Goal: Task Accomplishment & Management: Complete application form

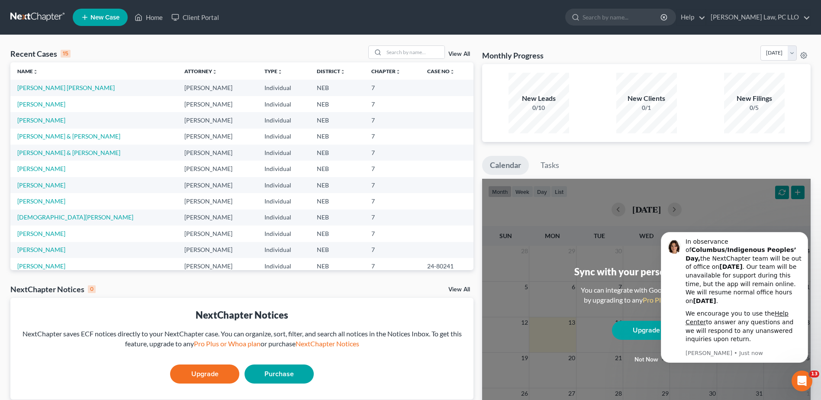
click at [53, 148] on td "[PERSON_NAME] & [PERSON_NAME]" at bounding box center [93, 153] width 167 height 16
click at [53, 152] on link "[PERSON_NAME] & [PERSON_NAME]" at bounding box center [68, 152] width 103 height 7
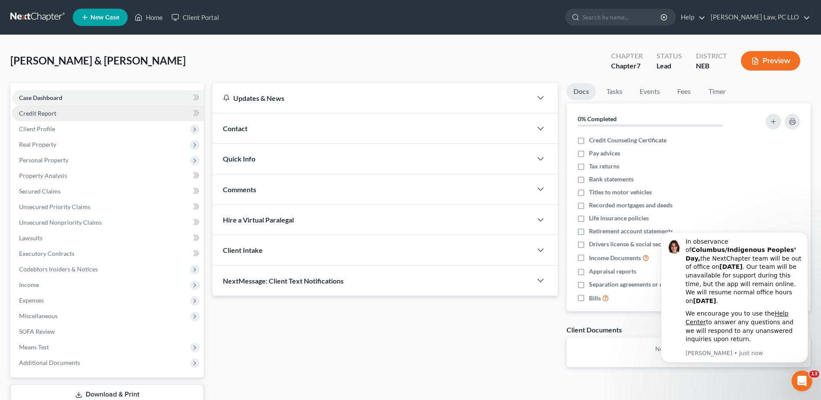
click at [64, 114] on link "Credit Report" at bounding box center [108, 114] width 192 height 16
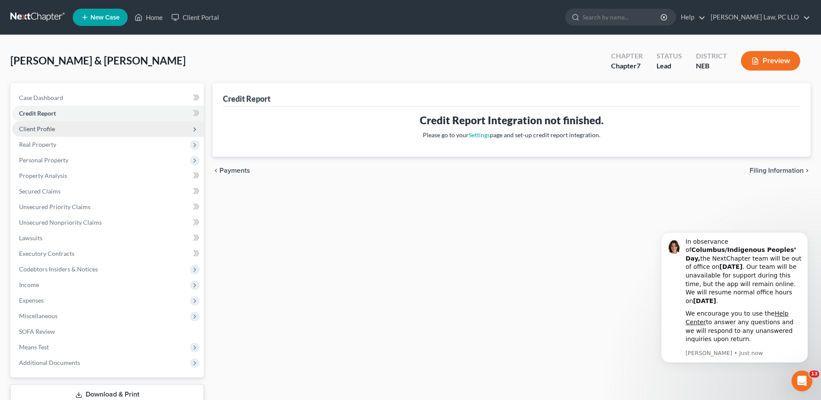
click at [60, 130] on span "Client Profile" at bounding box center [108, 129] width 192 height 16
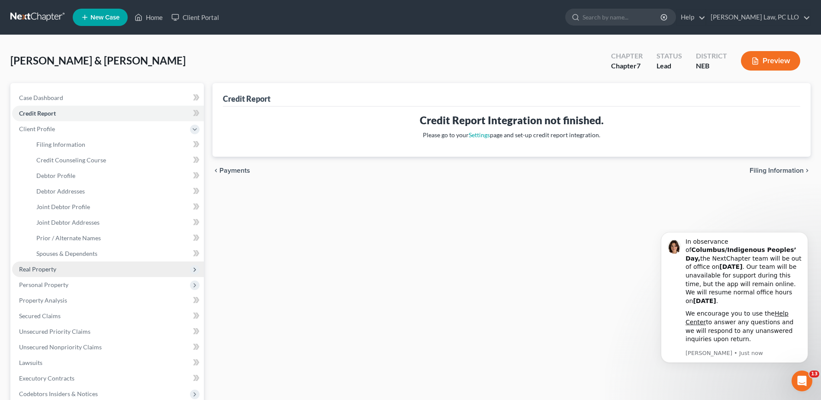
click at [71, 270] on span "Real Property" at bounding box center [108, 269] width 192 height 16
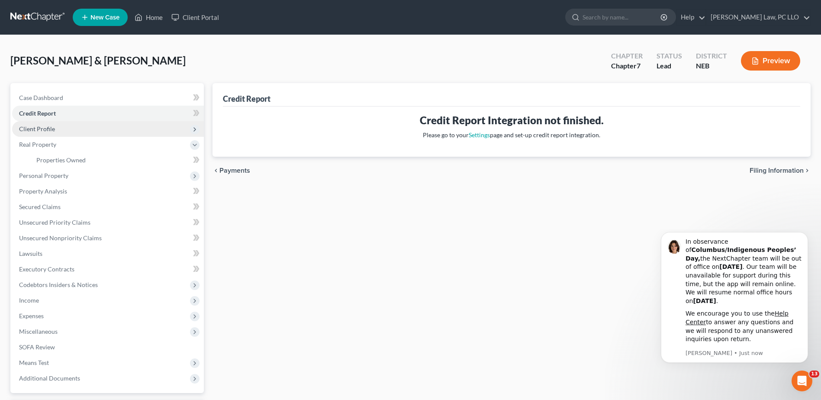
click at [73, 132] on span "Client Profile" at bounding box center [108, 129] width 192 height 16
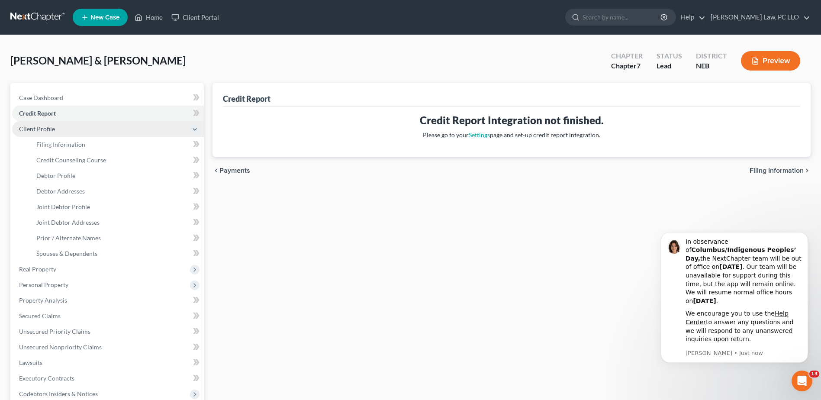
click at [73, 132] on span "Client Profile" at bounding box center [108, 129] width 192 height 16
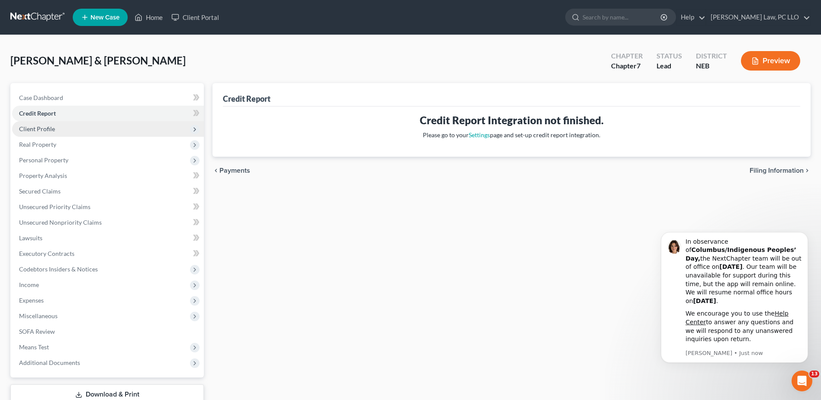
click at [73, 132] on span "Client Profile" at bounding box center [108, 129] width 192 height 16
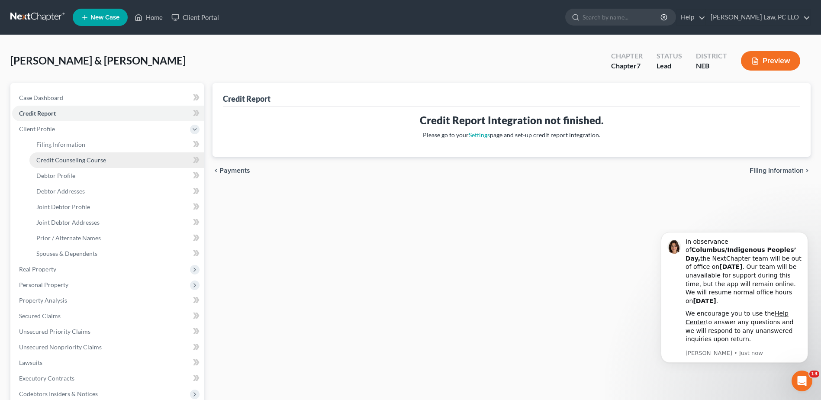
click at [76, 155] on link "Credit Counseling Course" at bounding box center [116, 160] width 174 height 16
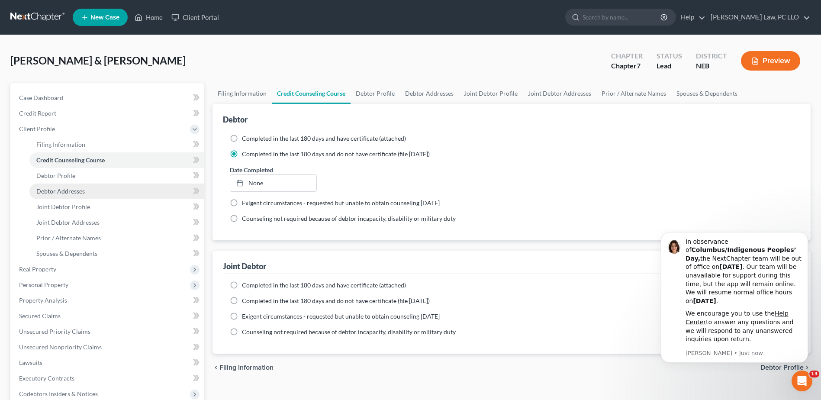
click at [64, 189] on span "Debtor Addresses" at bounding box center [60, 190] width 48 height 7
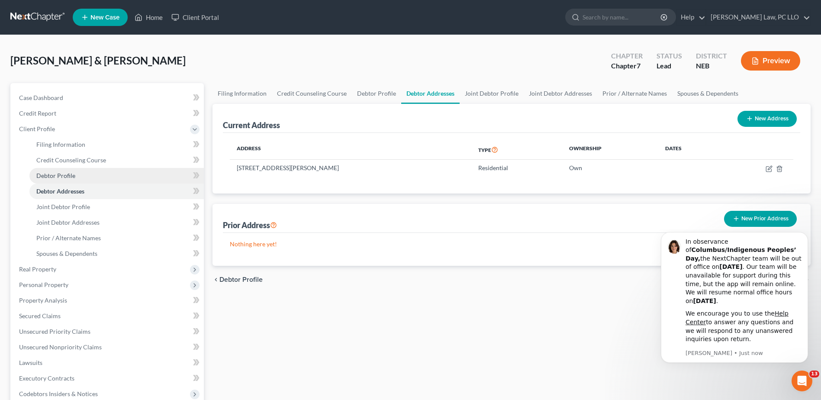
click at [74, 173] on span "Debtor Profile" at bounding box center [55, 175] width 39 height 7
select select "2"
select select "0"
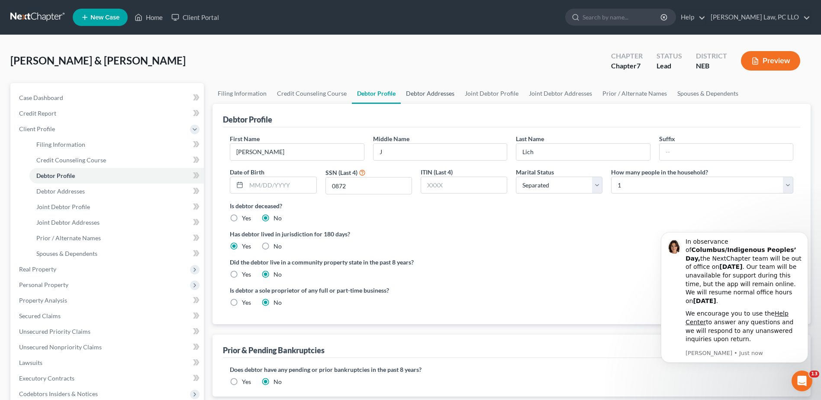
click at [422, 92] on link "Debtor Addresses" at bounding box center [430, 93] width 59 height 21
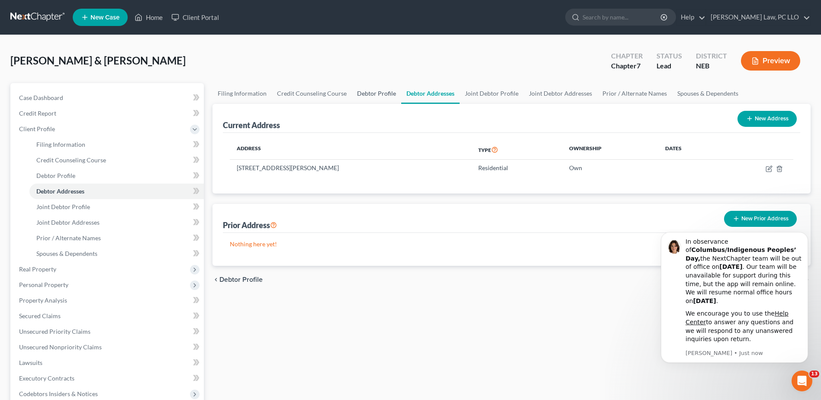
click at [383, 93] on link "Debtor Profile" at bounding box center [376, 93] width 49 height 21
select select "2"
select select "0"
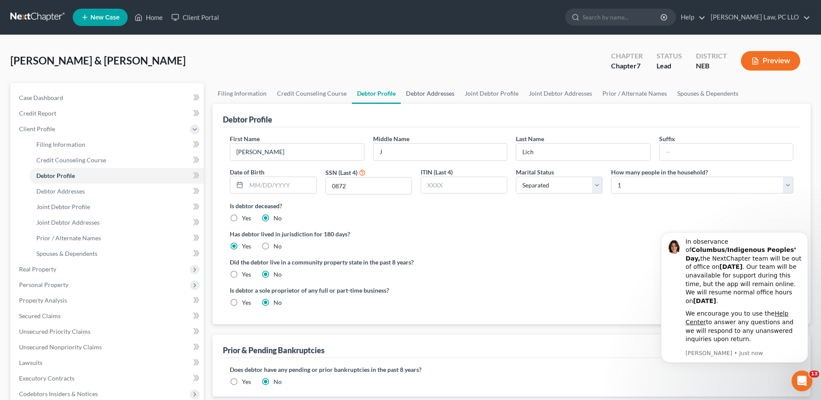
click at [429, 93] on link "Debtor Addresses" at bounding box center [430, 93] width 59 height 21
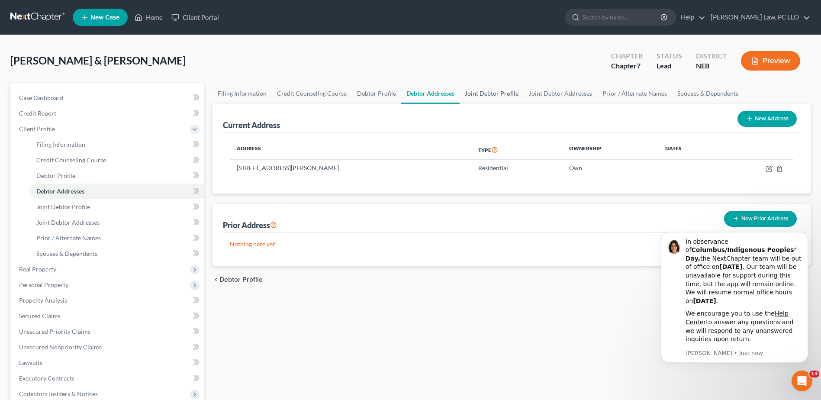
click at [506, 93] on link "Joint Debtor Profile" at bounding box center [492, 93] width 64 height 21
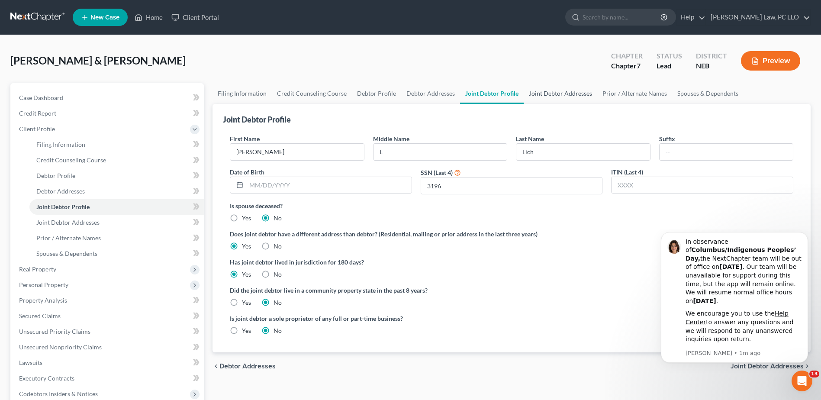
click at [562, 91] on link "Joint Debtor Addresses" at bounding box center [561, 93] width 74 height 21
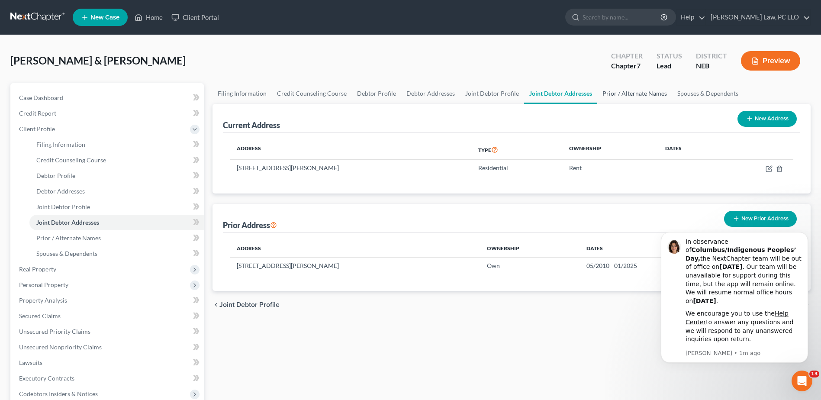
click at [610, 92] on link "Prior / Alternate Names" at bounding box center [634, 93] width 75 height 21
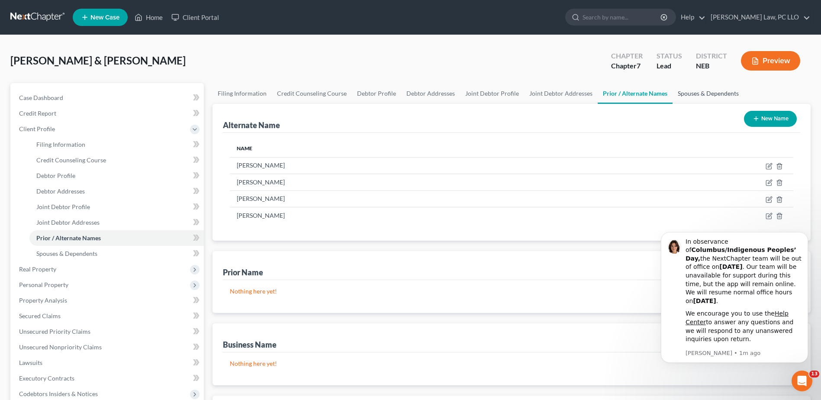
click at [698, 96] on link "Spouses & Dependents" at bounding box center [708, 93] width 71 height 21
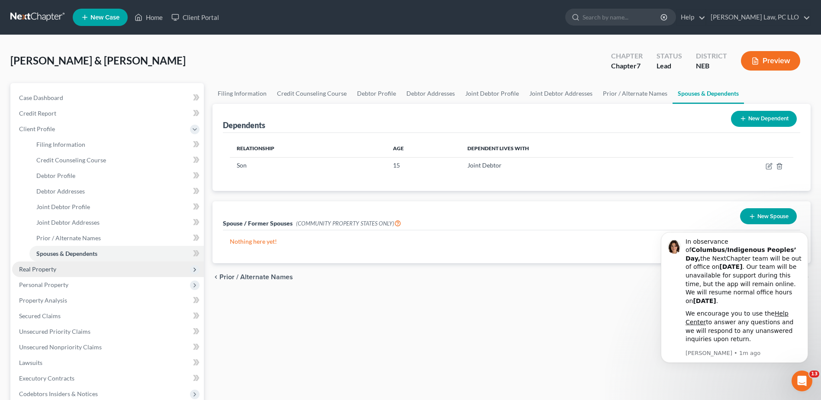
click at [53, 266] on span "Real Property" at bounding box center [37, 268] width 37 height 7
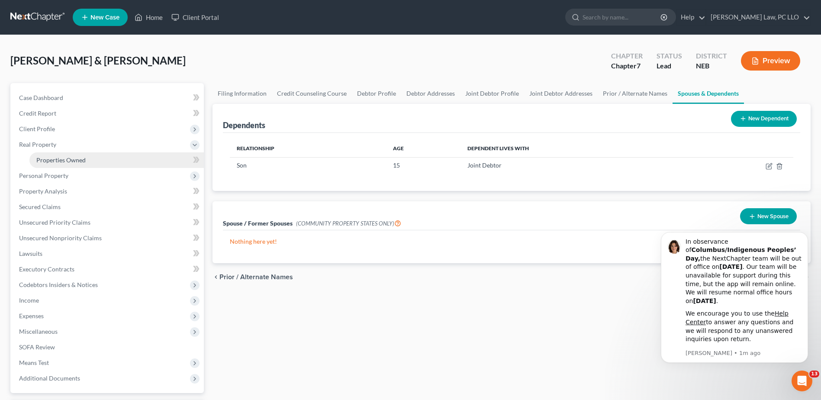
click at [66, 161] on span "Properties Owned" at bounding box center [60, 159] width 49 height 7
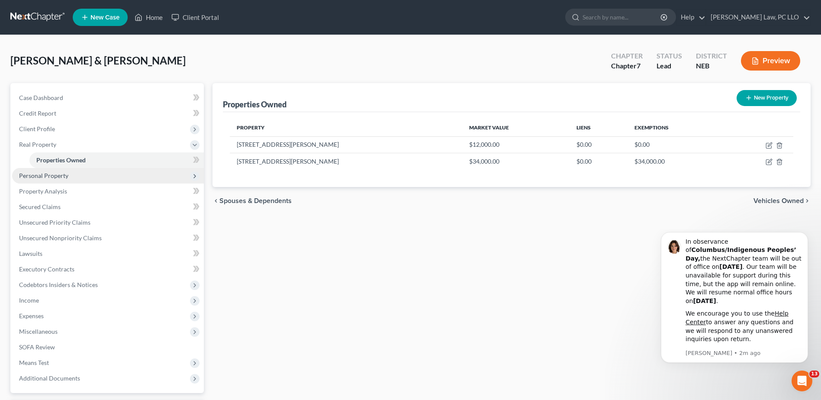
click at [78, 175] on span "Personal Property" at bounding box center [108, 176] width 192 height 16
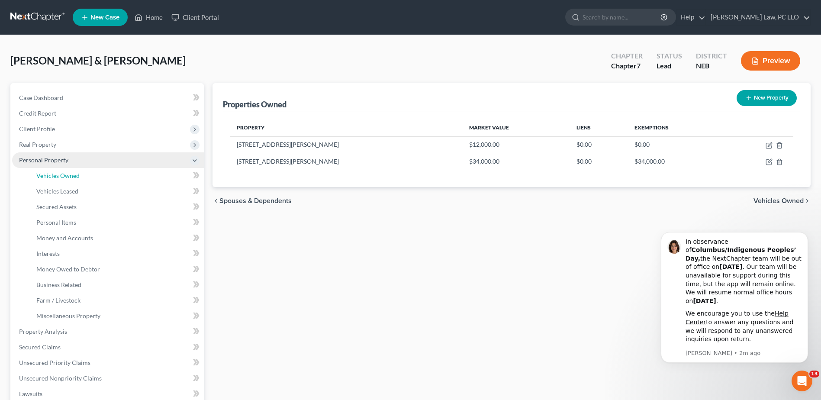
click at [78, 175] on span "Vehicles Owned" at bounding box center [57, 175] width 43 height 7
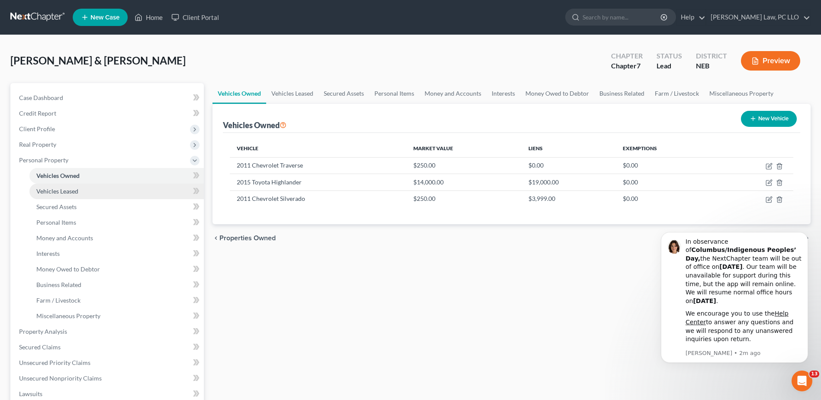
click at [77, 193] on span "Vehicles Leased" at bounding box center [57, 190] width 42 height 7
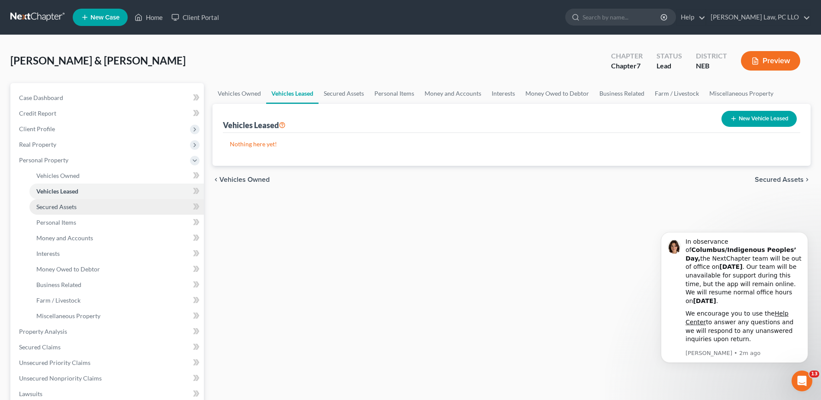
click at [74, 208] on span "Secured Assets" at bounding box center [56, 206] width 40 height 7
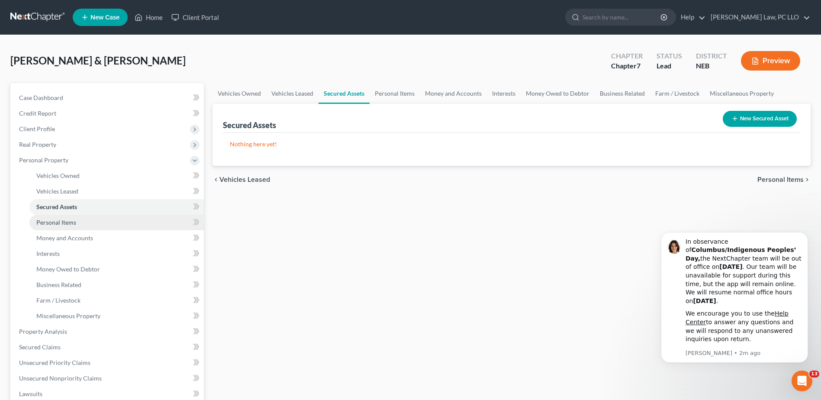
click at [72, 222] on span "Personal Items" at bounding box center [56, 222] width 40 height 7
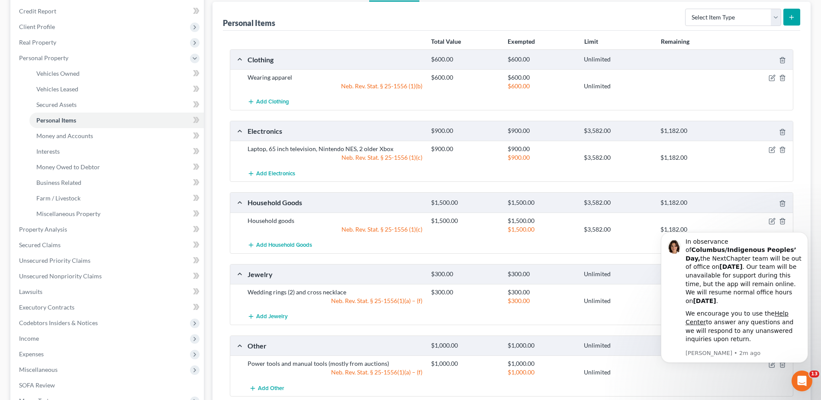
scroll to position [87, 0]
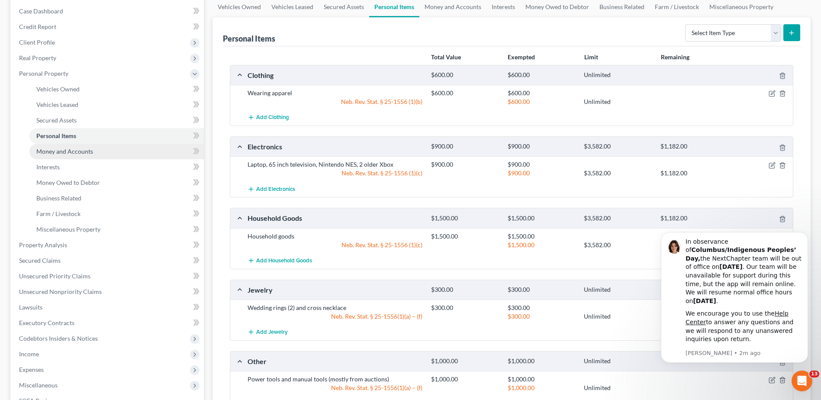
click at [54, 146] on link "Money and Accounts" at bounding box center [116, 152] width 174 height 16
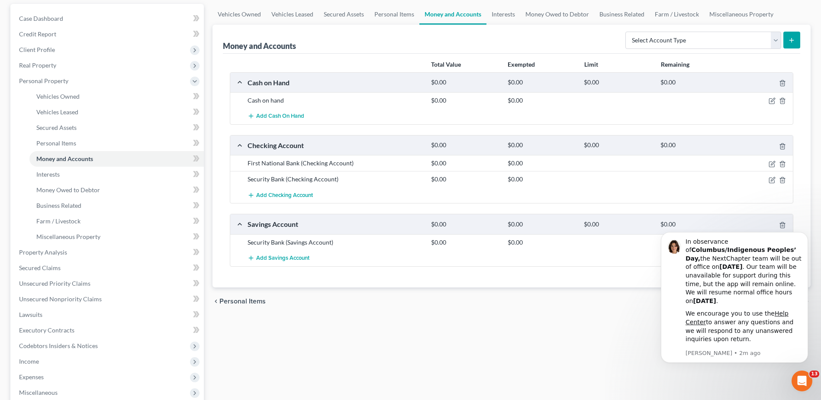
scroll to position [87, 0]
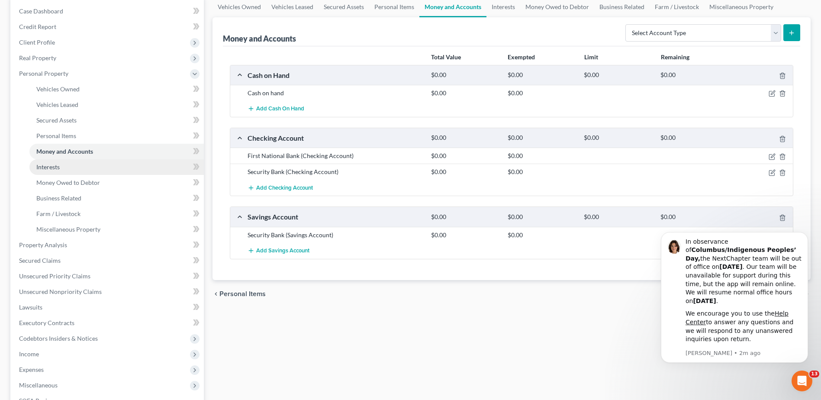
click at [79, 169] on link "Interests" at bounding box center [116, 167] width 174 height 16
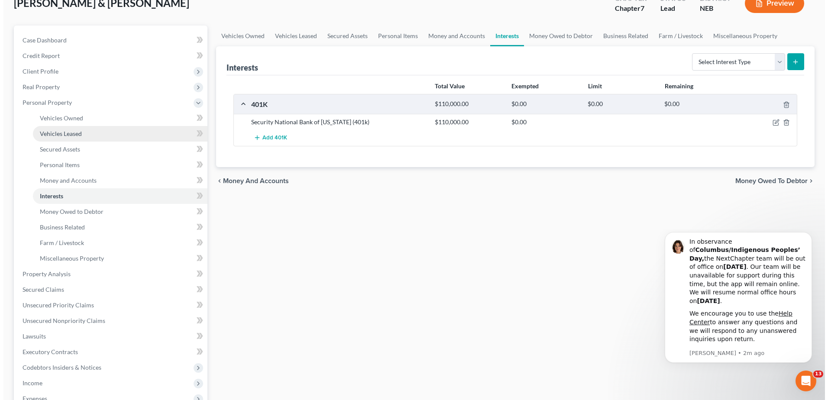
scroll to position [87, 0]
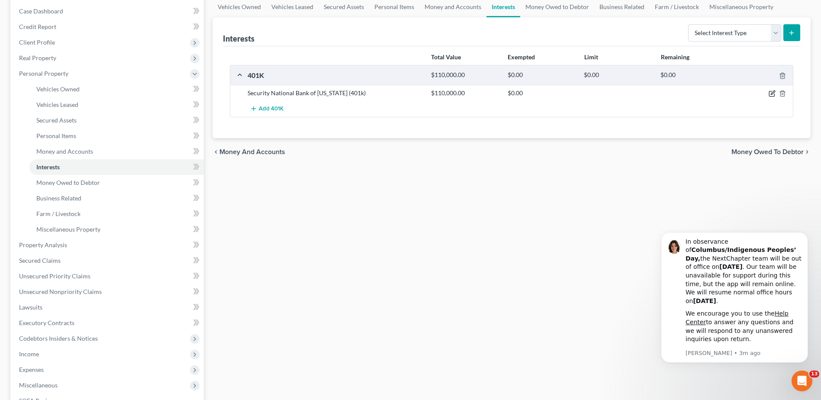
click at [770, 93] on icon "button" at bounding box center [772, 93] width 7 height 7
click at [770, 93] on body "Home New Case Client Portal [PERSON_NAME] Law, PC LLO [PERSON_NAME][EMAIL_ADDRE…" at bounding box center [410, 221] width 821 height 616
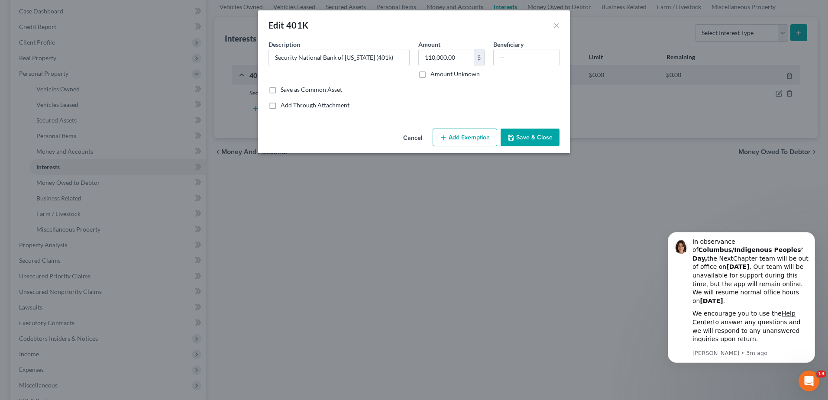
click at [475, 132] on button "Add Exemption" at bounding box center [464, 138] width 64 height 18
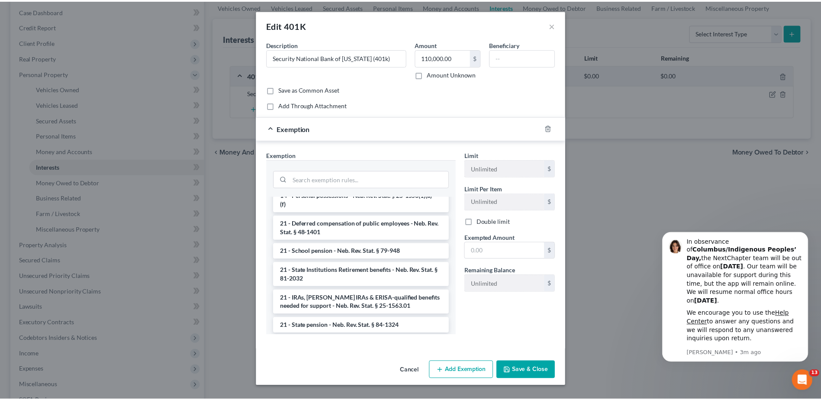
scroll to position [519, 0]
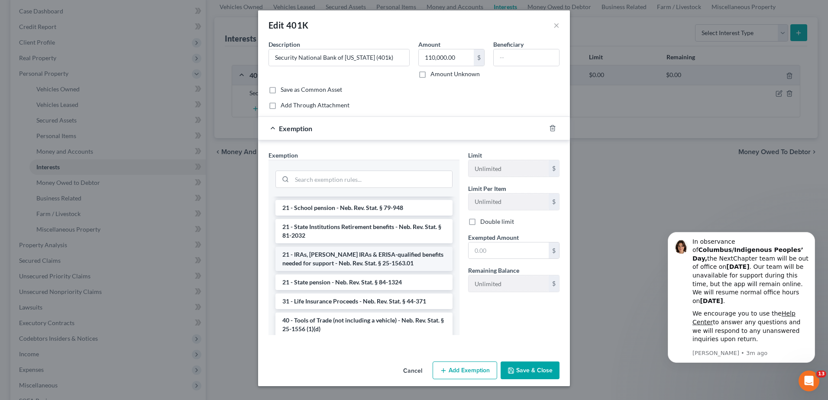
click at [386, 253] on li "21 - IRAs, [PERSON_NAME] IRAs & ERISA-qualified benefits needed for support - N…" at bounding box center [363, 259] width 177 height 24
click at [386, 253] on div "Exemption Set must be selected for CA. Exemption * --View All or Create New-- 3…" at bounding box center [364, 246] width 200 height 191
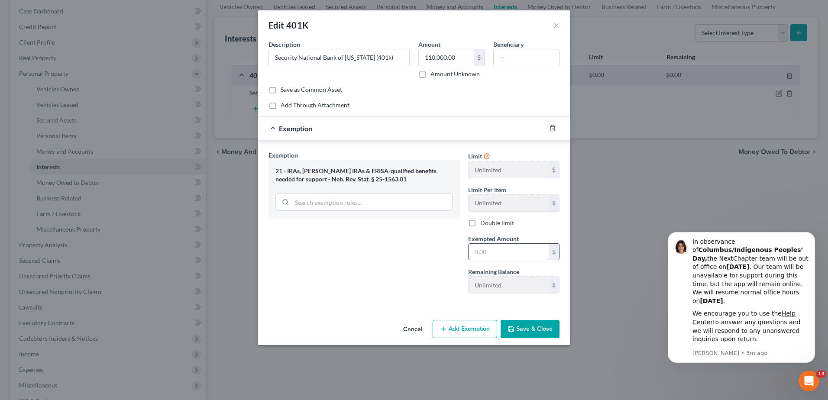
click at [521, 249] on input "text" at bounding box center [508, 252] width 80 height 16
type input "110,000"
click at [542, 326] on button "Save & Close" at bounding box center [529, 329] width 59 height 18
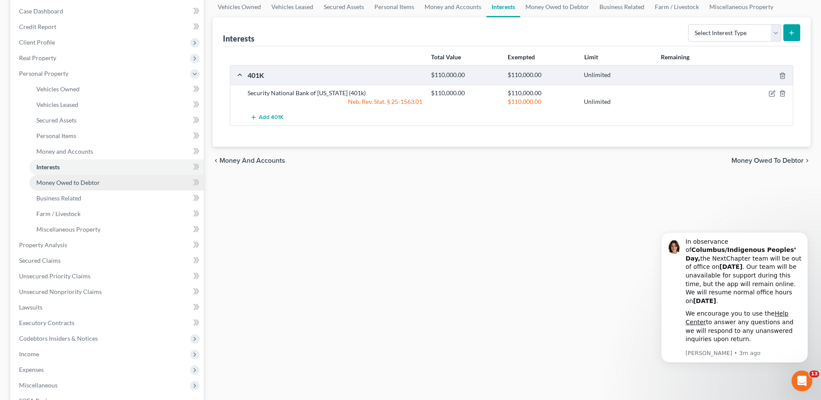
click at [89, 179] on span "Money Owed to Debtor" at bounding box center [68, 182] width 64 height 7
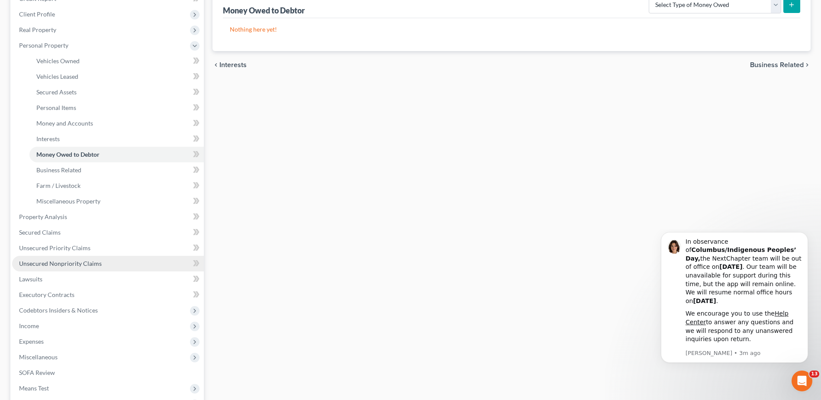
scroll to position [130, 0]
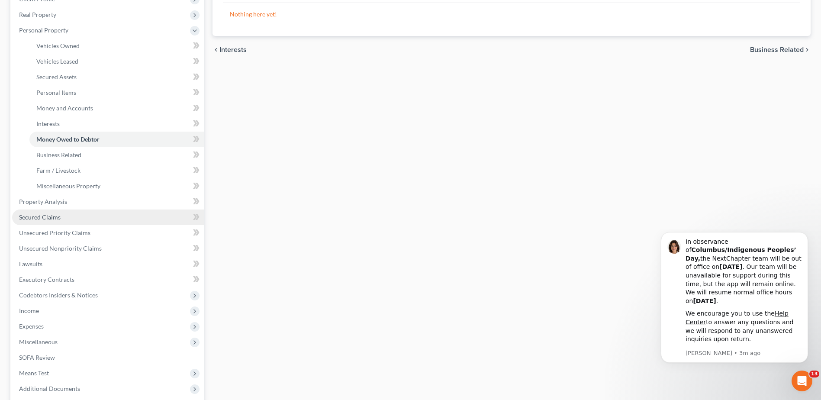
click at [50, 216] on span "Secured Claims" at bounding box center [40, 216] width 42 height 7
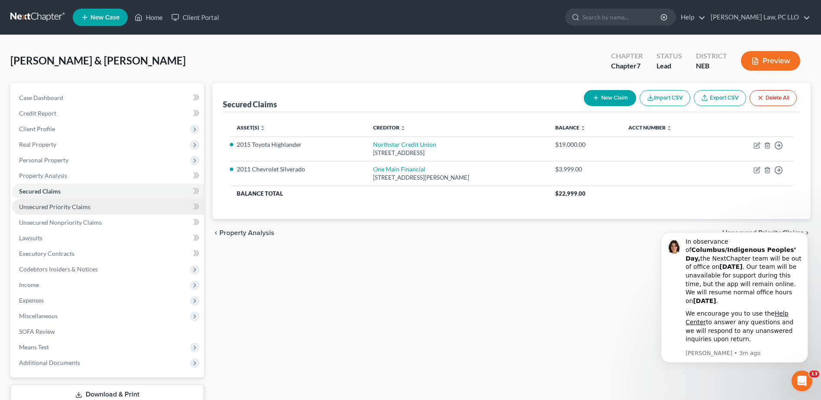
click at [78, 210] on link "Unsecured Priority Claims" at bounding box center [108, 207] width 192 height 16
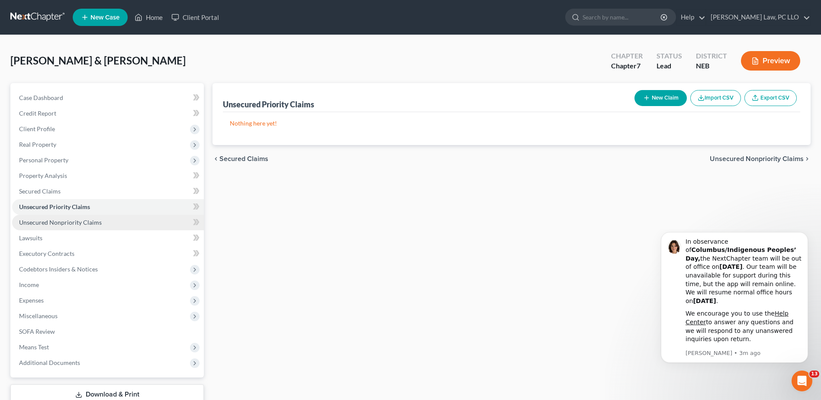
click at [85, 226] on link "Unsecured Nonpriority Claims" at bounding box center [108, 223] width 192 height 16
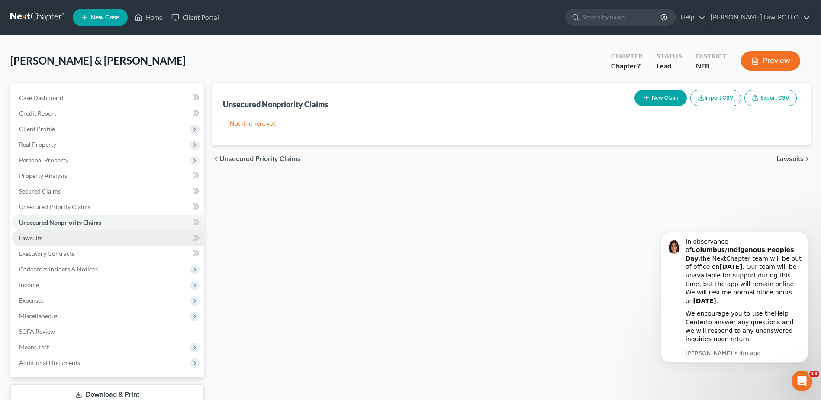
click at [42, 236] on span "Lawsuits" at bounding box center [30, 237] width 23 height 7
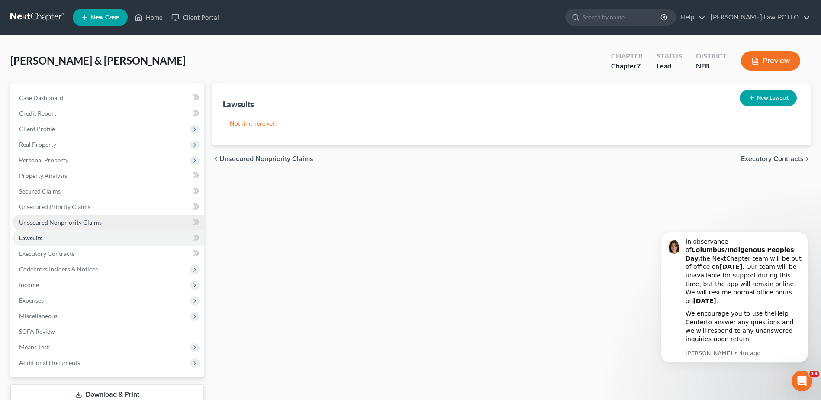
click at [52, 221] on span "Unsecured Nonpriority Claims" at bounding box center [60, 222] width 83 height 7
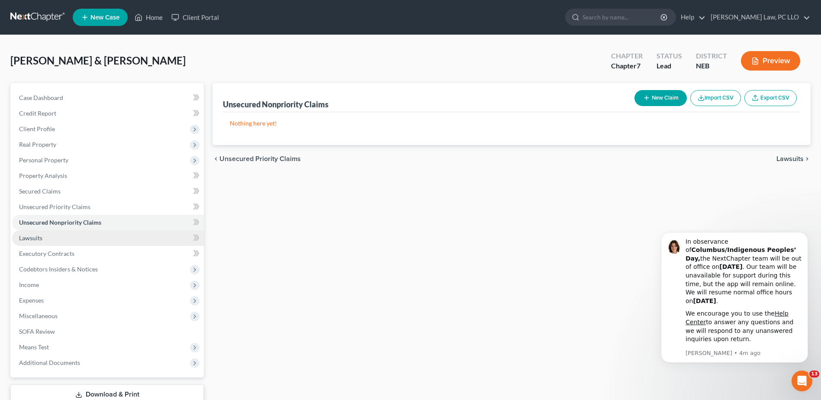
click at [43, 239] on link "Lawsuits" at bounding box center [108, 238] width 192 height 16
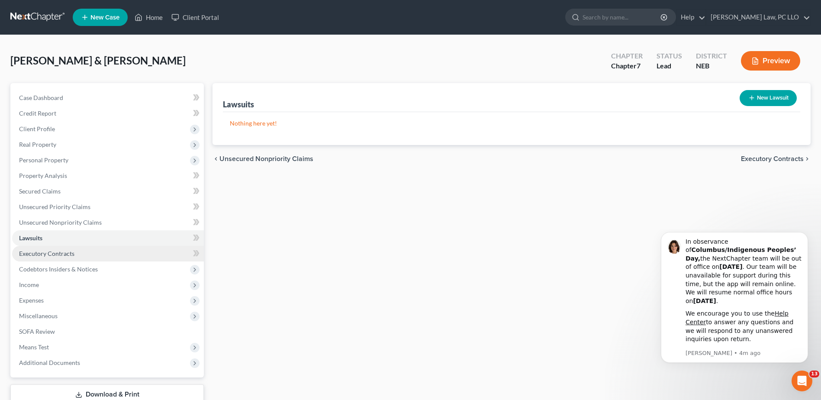
click at [50, 252] on span "Executory Contracts" at bounding box center [46, 253] width 55 height 7
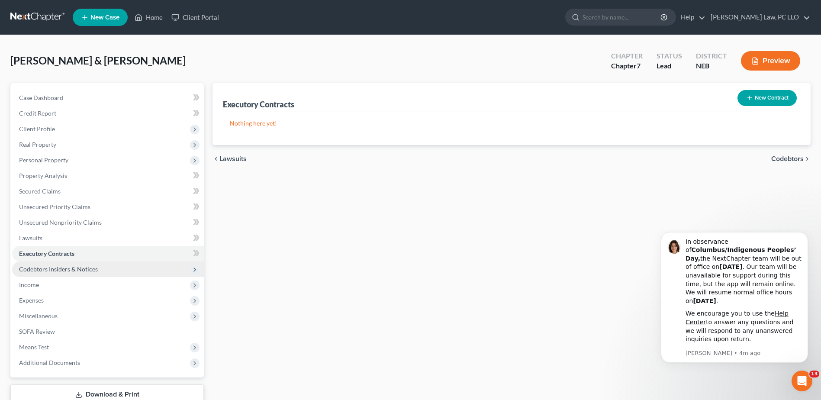
click at [50, 267] on span "Codebtors Insiders & Notices" at bounding box center [58, 268] width 79 height 7
drag, startPoint x: 50, startPoint y: 267, endPoint x: 44, endPoint y: 269, distance: 6.4
click at [44, 269] on span "Codebtors Insiders & Notices" at bounding box center [58, 268] width 79 height 7
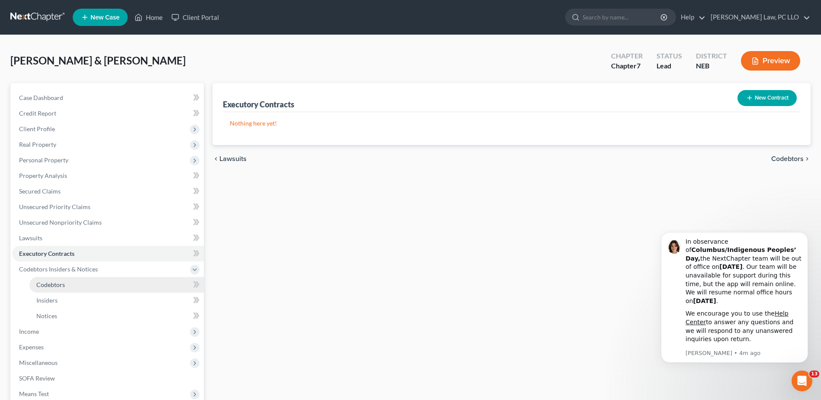
click at [47, 285] on span "Codebtors" at bounding box center [50, 284] width 29 height 7
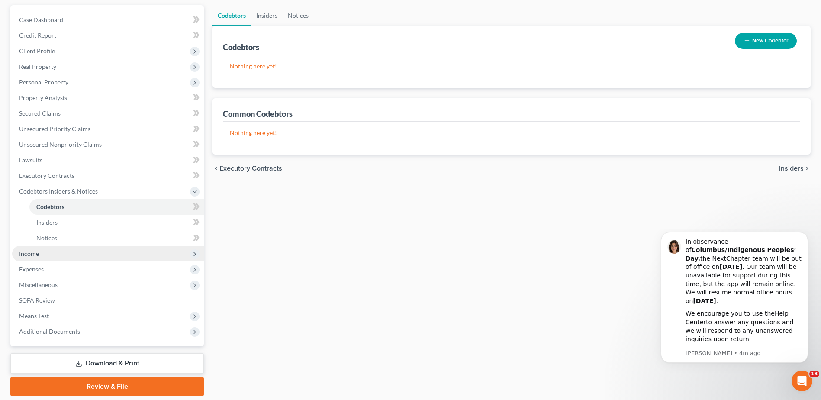
scroll to position [87, 0]
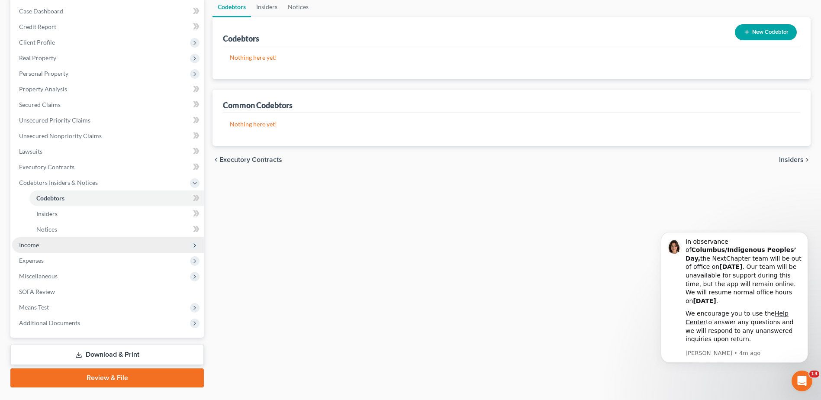
click at [59, 248] on span "Income" at bounding box center [108, 245] width 192 height 16
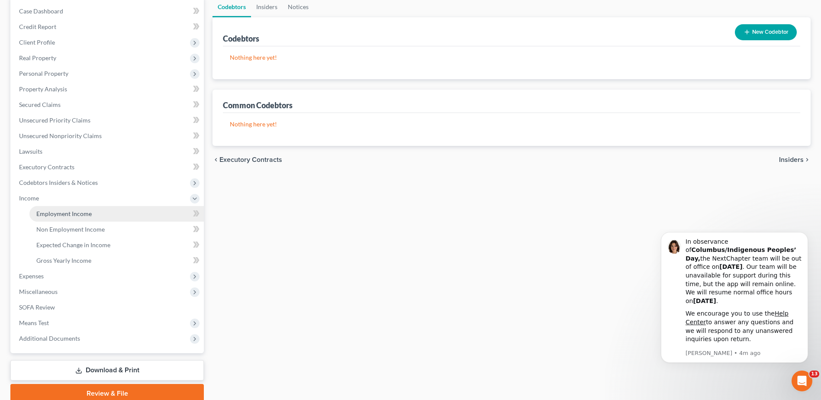
click at [80, 213] on span "Employment Income" at bounding box center [63, 213] width 55 height 7
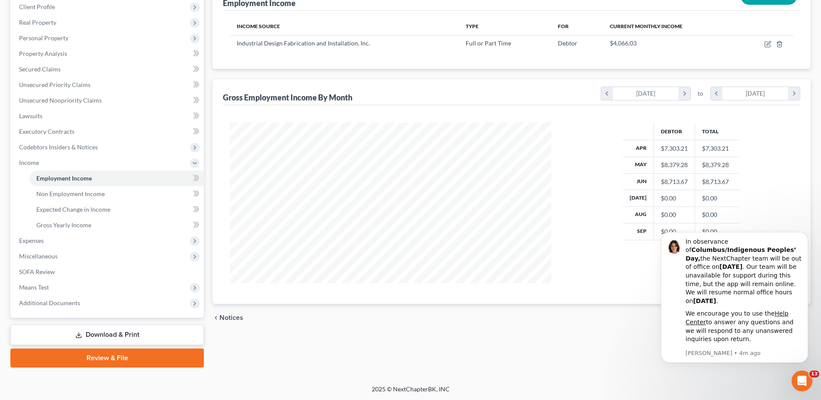
scroll to position [123, 0]
click at [96, 193] on span "Non Employment Income" at bounding box center [70, 193] width 68 height 7
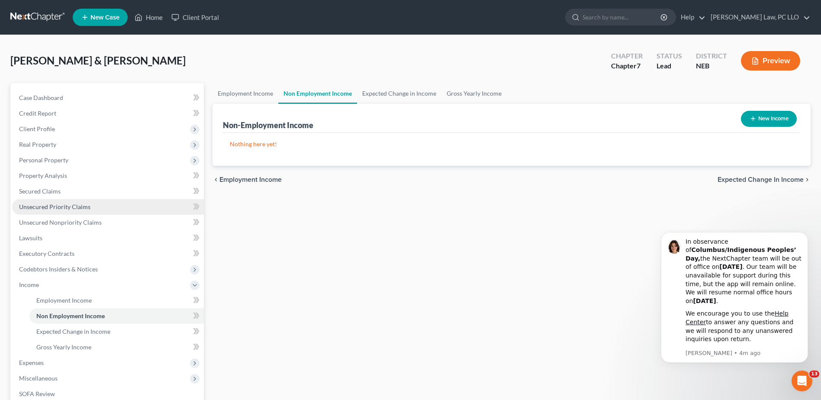
scroll to position [87, 0]
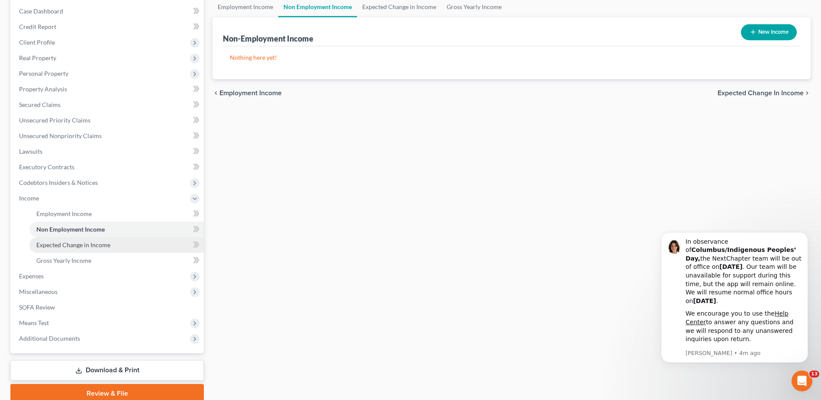
click at [90, 244] on span "Expected Change in Income" at bounding box center [73, 244] width 74 height 7
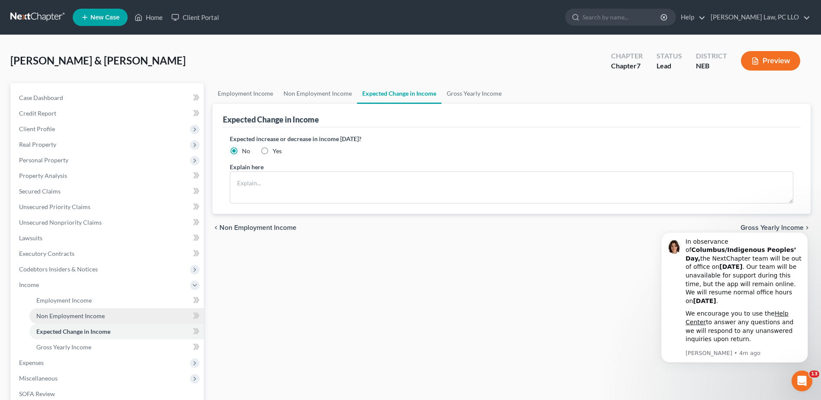
click at [81, 318] on span "Non Employment Income" at bounding box center [70, 315] width 68 height 7
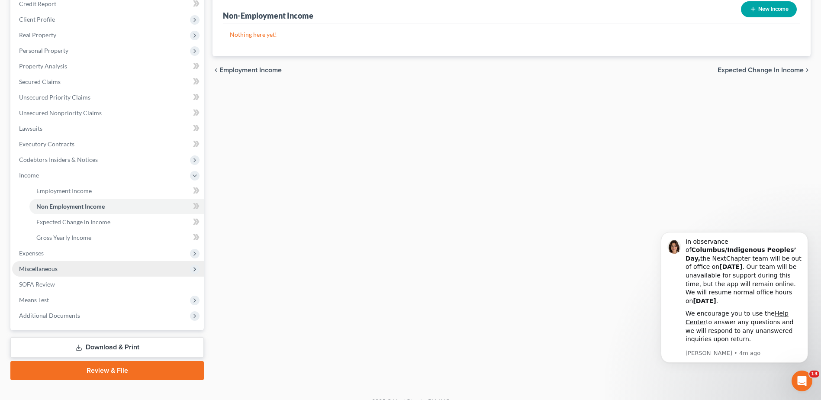
scroll to position [123, 0]
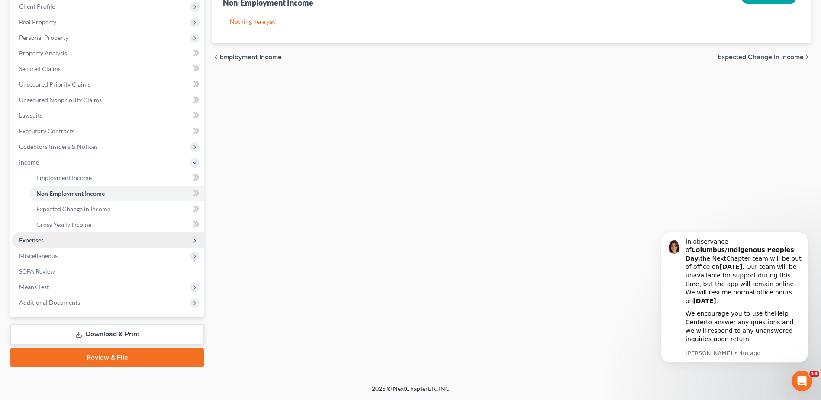
click at [78, 240] on span "Expenses" at bounding box center [108, 240] width 192 height 16
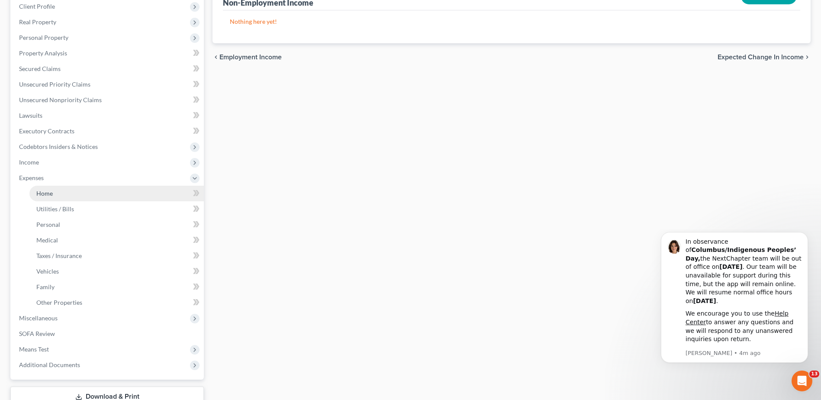
click at [82, 190] on link "Home" at bounding box center [116, 194] width 174 height 16
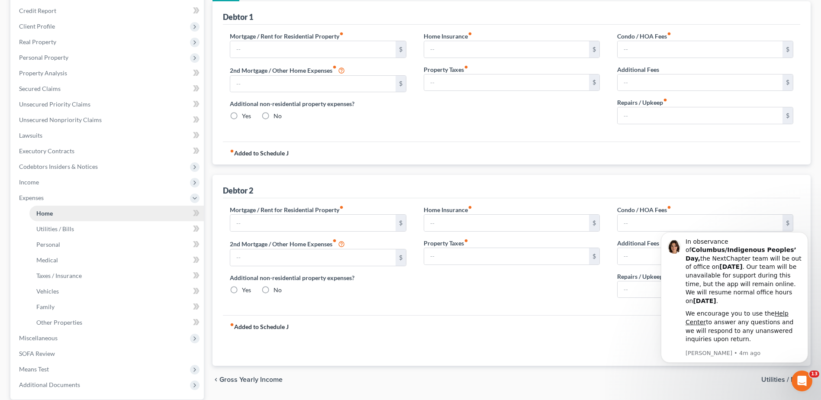
type input "0.00"
radio input "true"
type input "166.00"
type input "55.00"
type input "0.00"
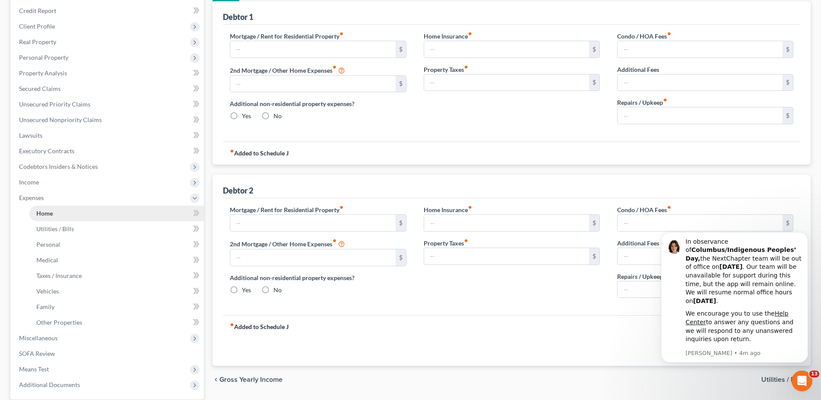
type input "0.00"
type input "150.00"
type input "0.00"
radio input "true"
type input "0.00"
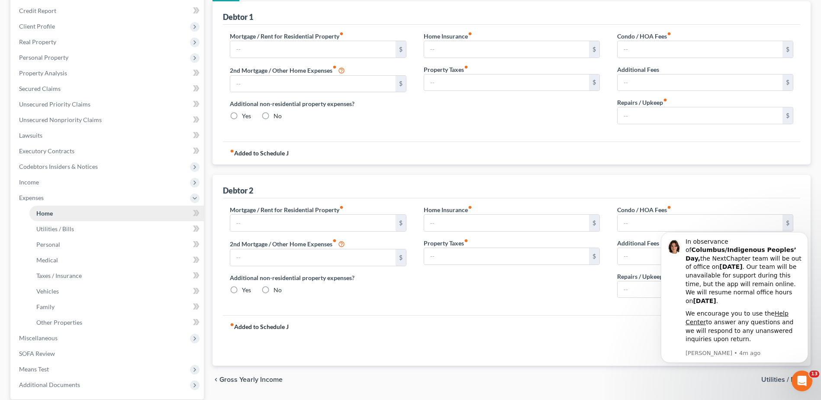
type input "0.00"
type input "25.00"
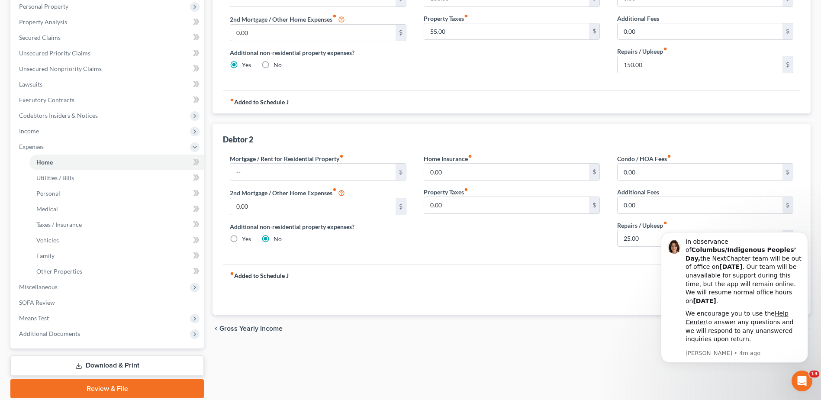
scroll to position [185, 0]
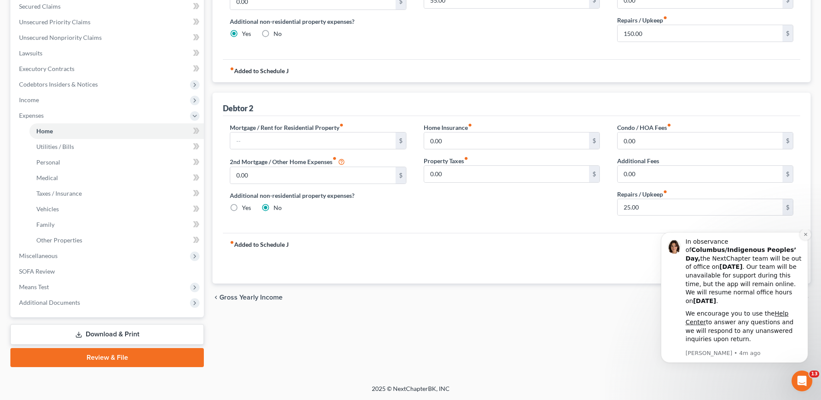
click at [806, 236] on icon "Dismiss notification" at bounding box center [805, 234] width 3 height 3
click at [810, 242] on div "Debtor 2 Mortgage / Rent for Residential Property fiber_manual_record $ 2nd Mor…" at bounding box center [512, 188] width 598 height 191
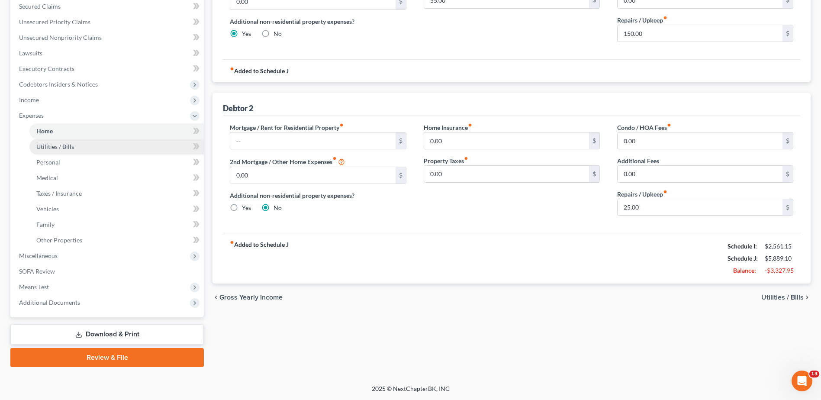
click at [64, 147] on span "Utilities / Bills" at bounding box center [55, 146] width 38 height 7
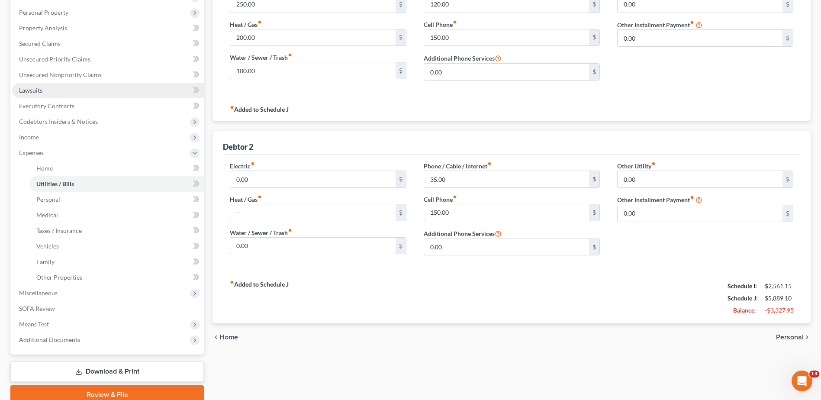
scroll to position [173, 0]
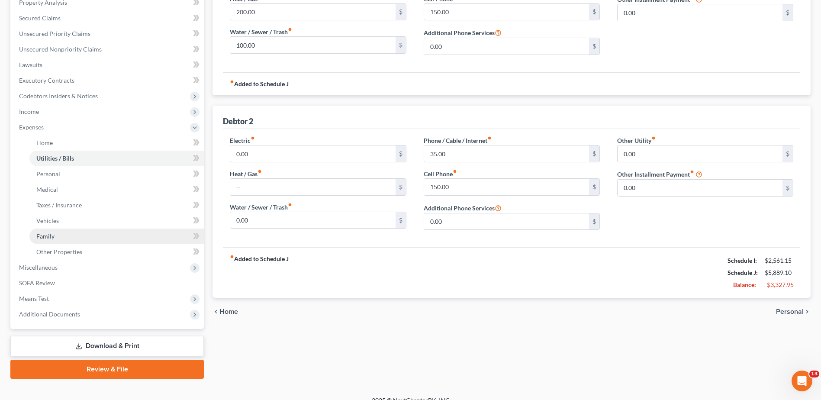
click at [64, 236] on link "Family" at bounding box center [116, 237] width 174 height 16
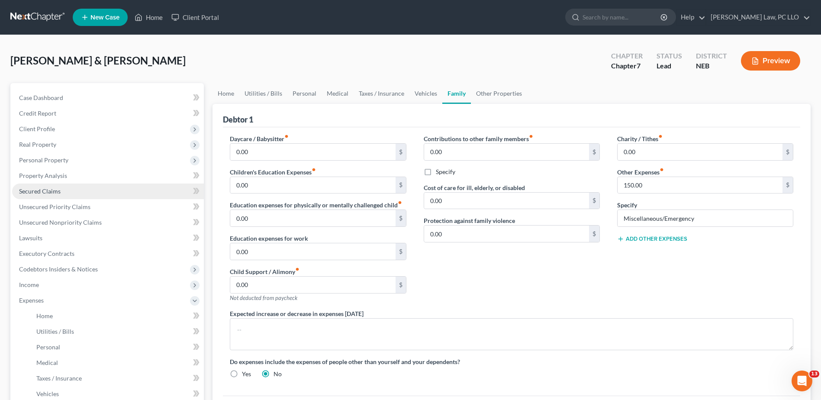
click at [50, 189] on span "Secured Claims" at bounding box center [40, 190] width 42 height 7
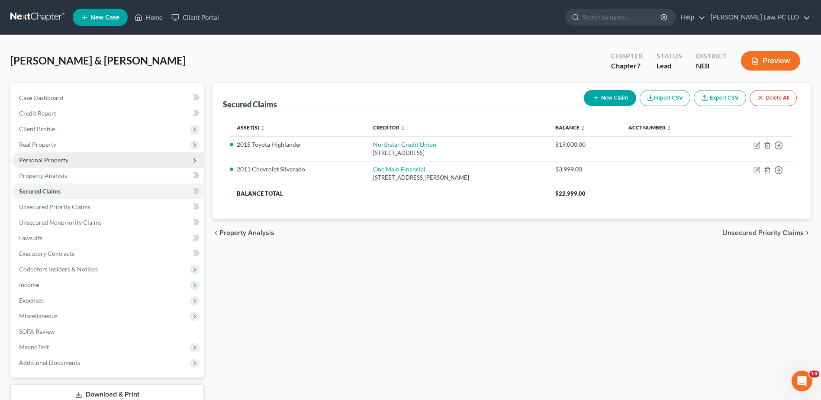
click at [52, 159] on span "Personal Property" at bounding box center [43, 159] width 49 height 7
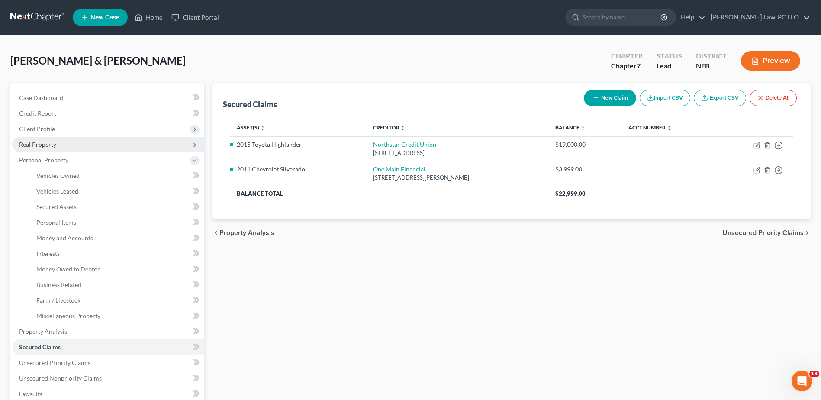
click at [56, 147] on span "Real Property" at bounding box center [108, 145] width 192 height 16
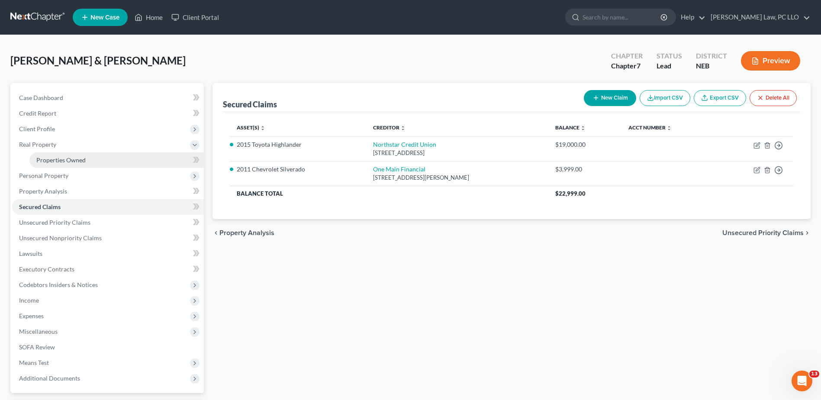
click at [56, 155] on link "Properties Owned" at bounding box center [116, 160] width 174 height 16
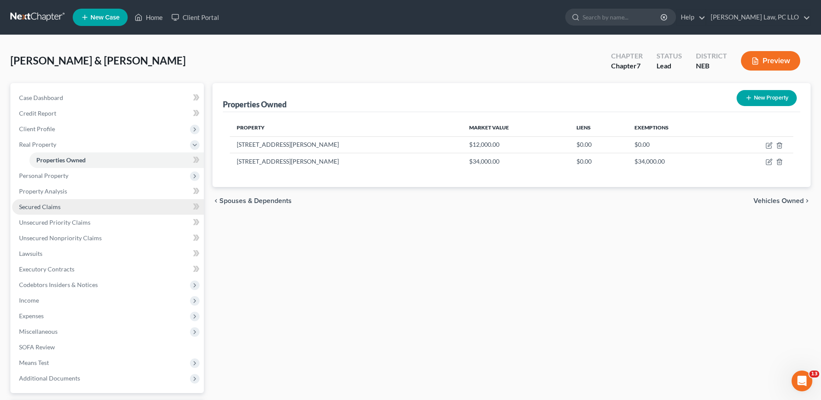
click at [58, 208] on span "Secured Claims" at bounding box center [40, 206] width 42 height 7
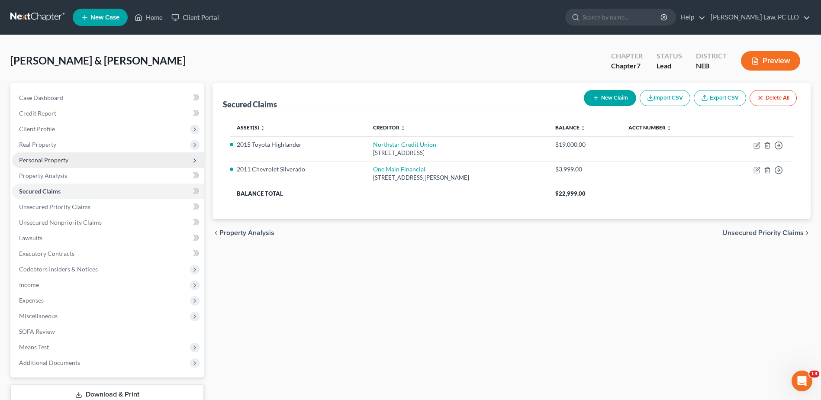
click at [51, 160] on span "Personal Property" at bounding box center [43, 159] width 49 height 7
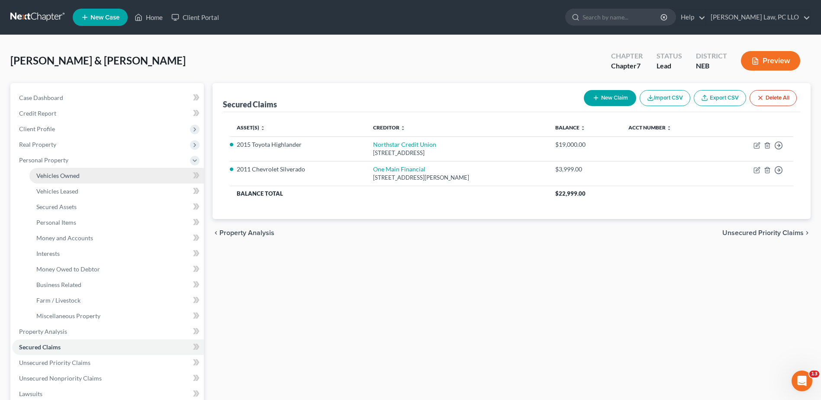
click at [66, 177] on span "Vehicles Owned" at bounding box center [57, 175] width 43 height 7
